Goal: Task Accomplishment & Management: Manage account settings

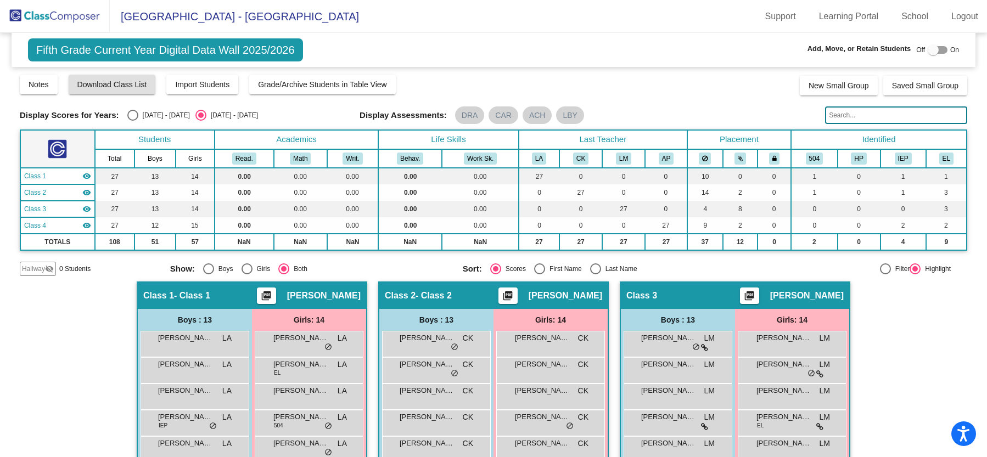
click at [69, 19] on img at bounding box center [55, 16] width 110 height 32
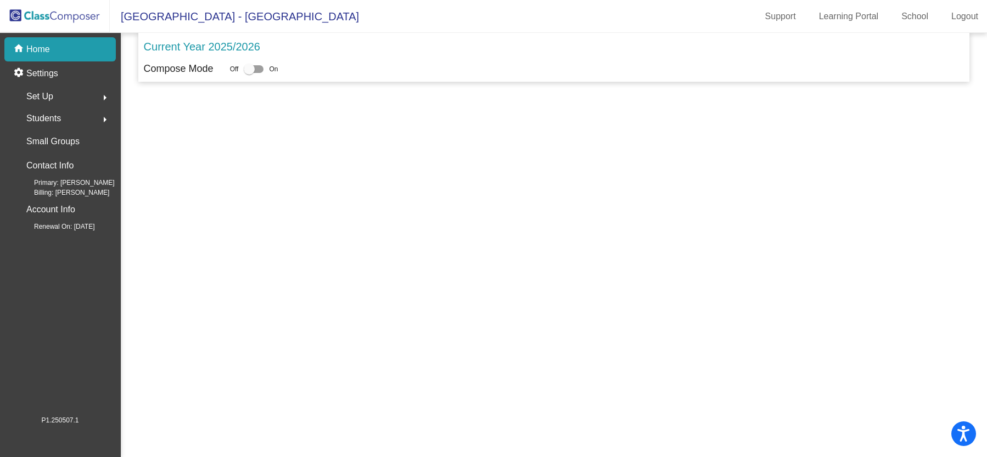
click at [69, 19] on img at bounding box center [55, 16] width 110 height 32
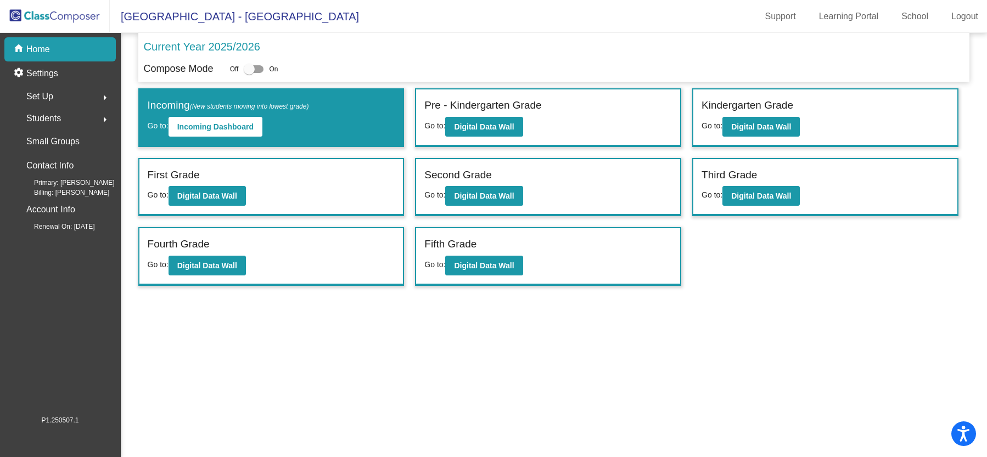
click at [67, 54] on div "home Home" at bounding box center [59, 49] width 111 height 24
click at [234, 194] on b "Digital Data Wall" at bounding box center [207, 196] width 60 height 9
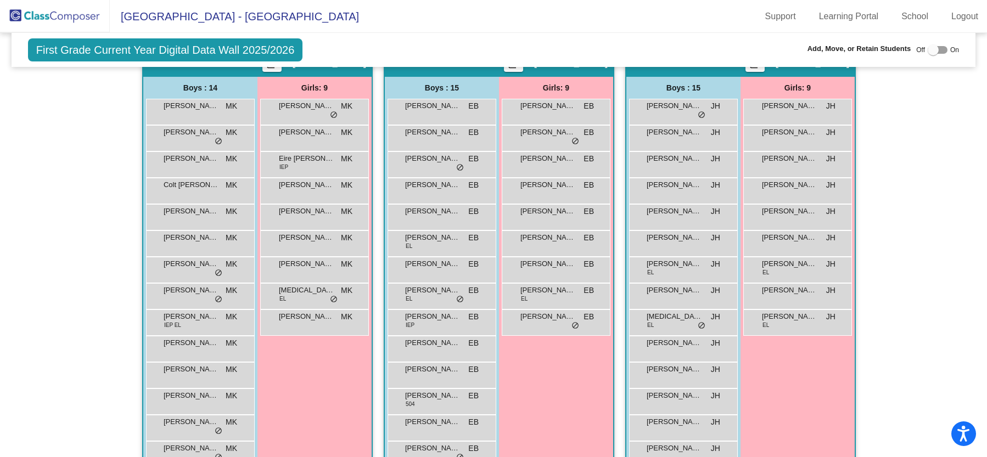
scroll to position [255, 0]
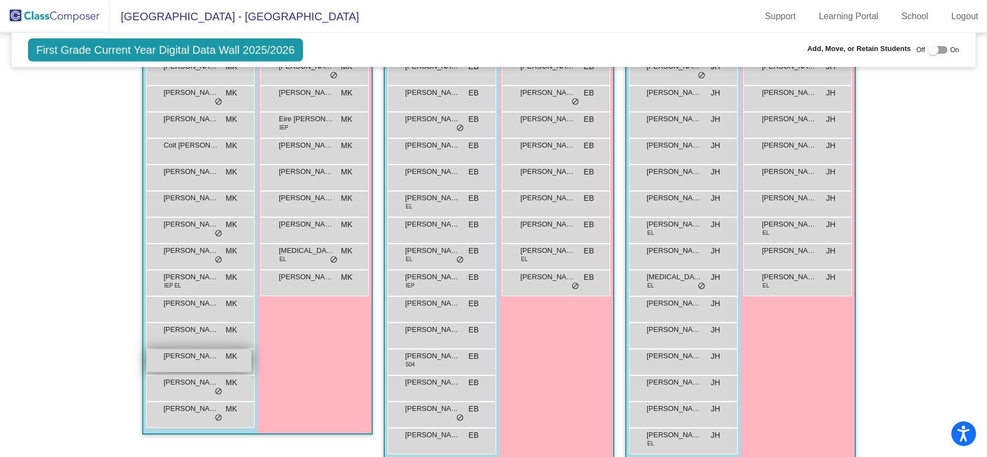
click at [181, 361] on span "[PERSON_NAME]" at bounding box center [191, 356] width 55 height 11
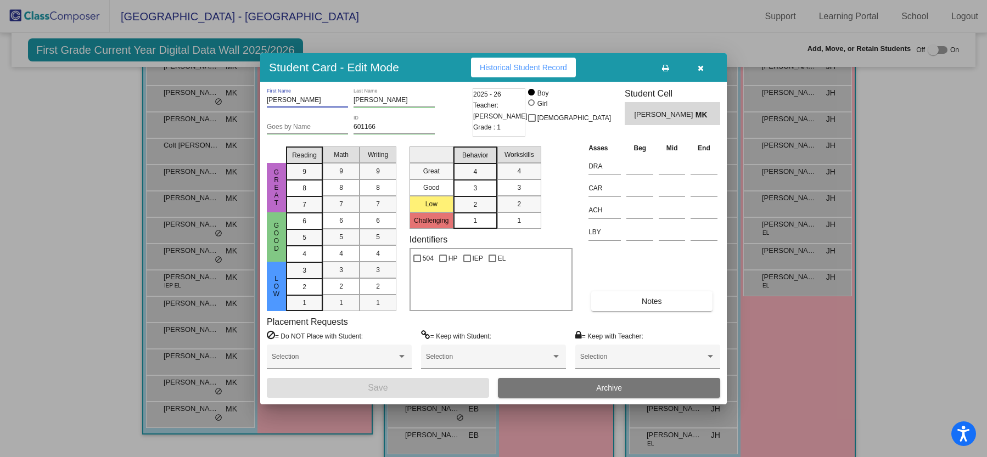
click at [281, 97] on input "[PERSON_NAME]" at bounding box center [307, 101] width 81 height 8
click at [284, 102] on input "[PERSON_NAME]" at bounding box center [307, 101] width 81 height 8
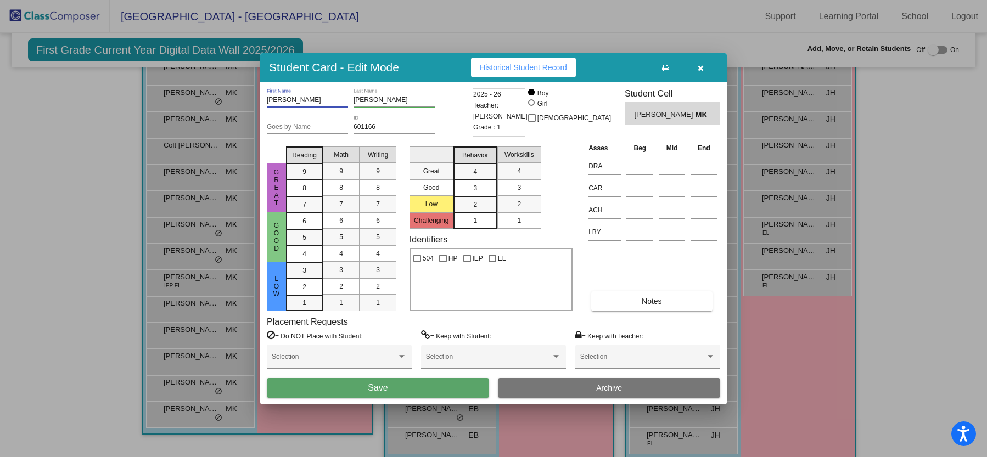
type input "[PERSON_NAME]"
click at [408, 390] on button "Save" at bounding box center [378, 388] width 222 height 20
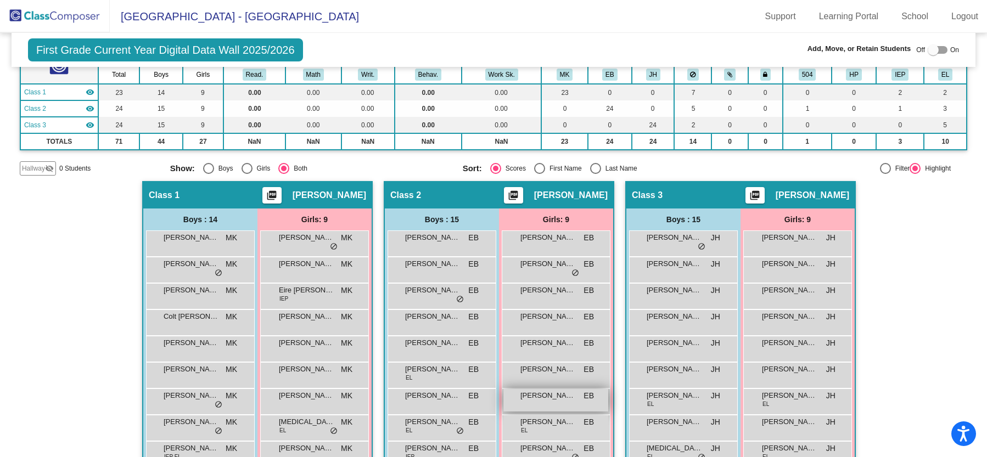
scroll to position [74, 0]
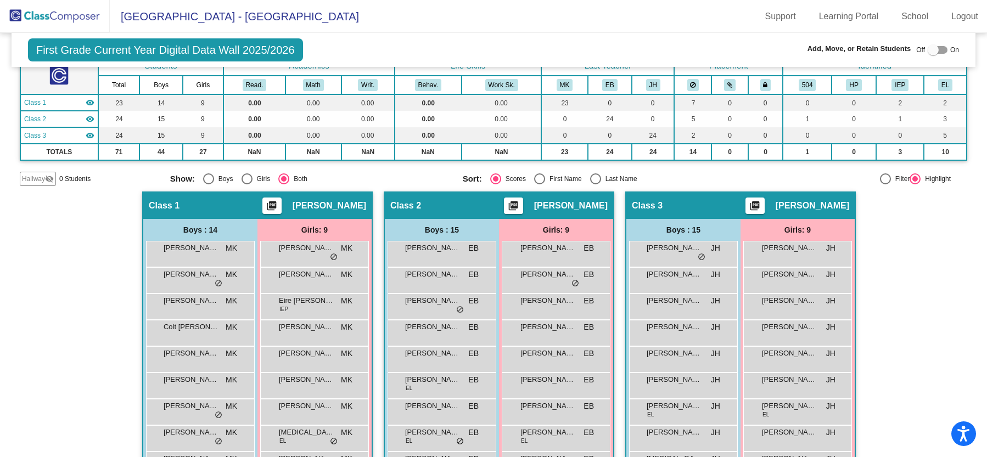
click at [30, 15] on img at bounding box center [55, 16] width 110 height 32
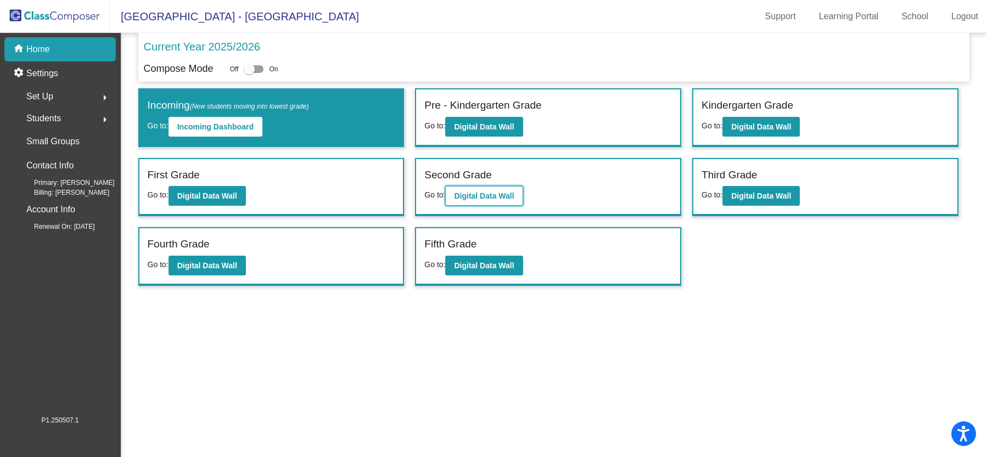
click at [478, 194] on b "Digital Data Wall" at bounding box center [484, 196] width 60 height 9
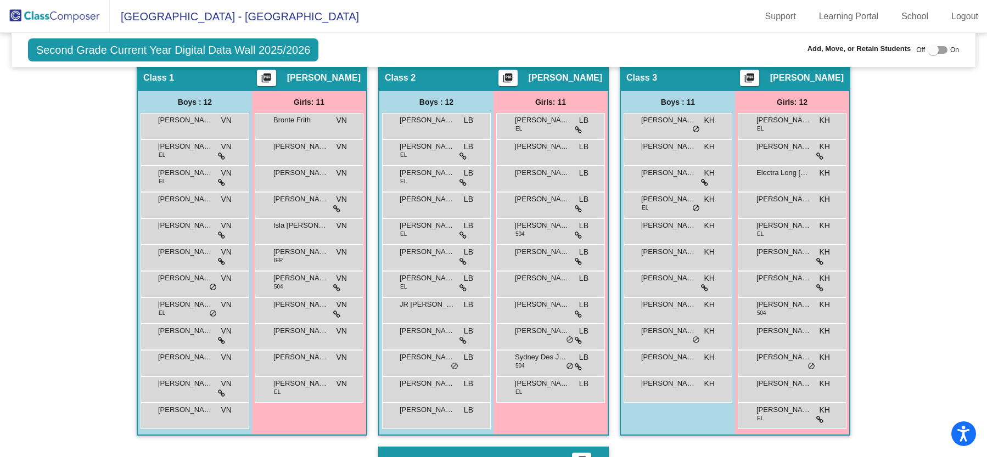
scroll to position [225, 0]
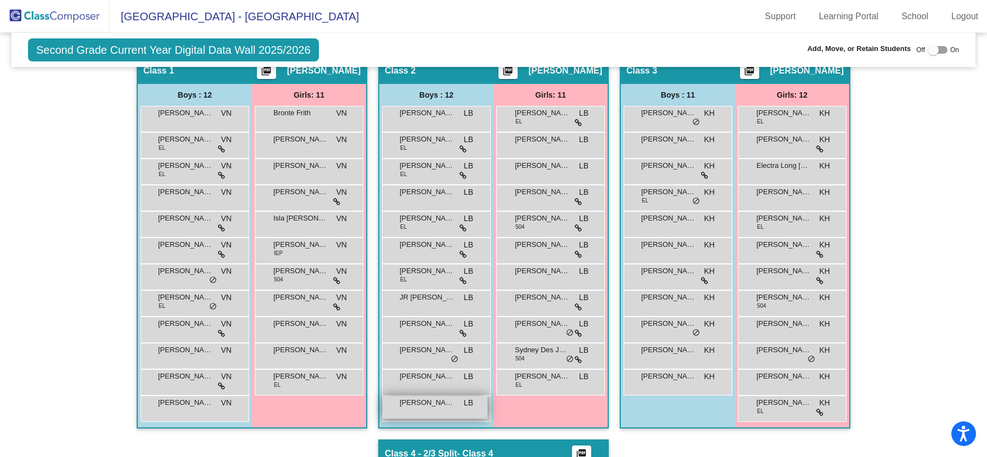
click at [464, 412] on div "[PERSON_NAME] LB lock do_not_disturb_alt" at bounding box center [435, 407] width 105 height 23
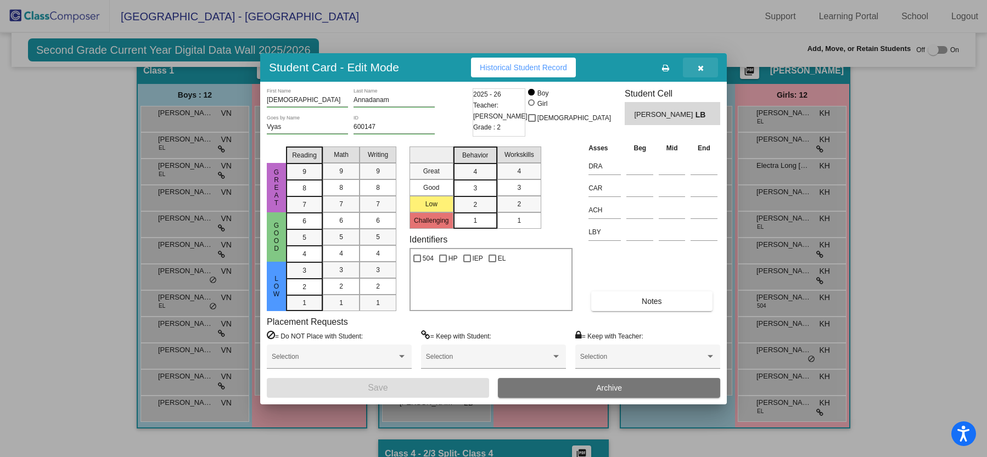
click at [704, 65] on button "button" at bounding box center [700, 68] width 35 height 20
